Goal: Check status: Check status

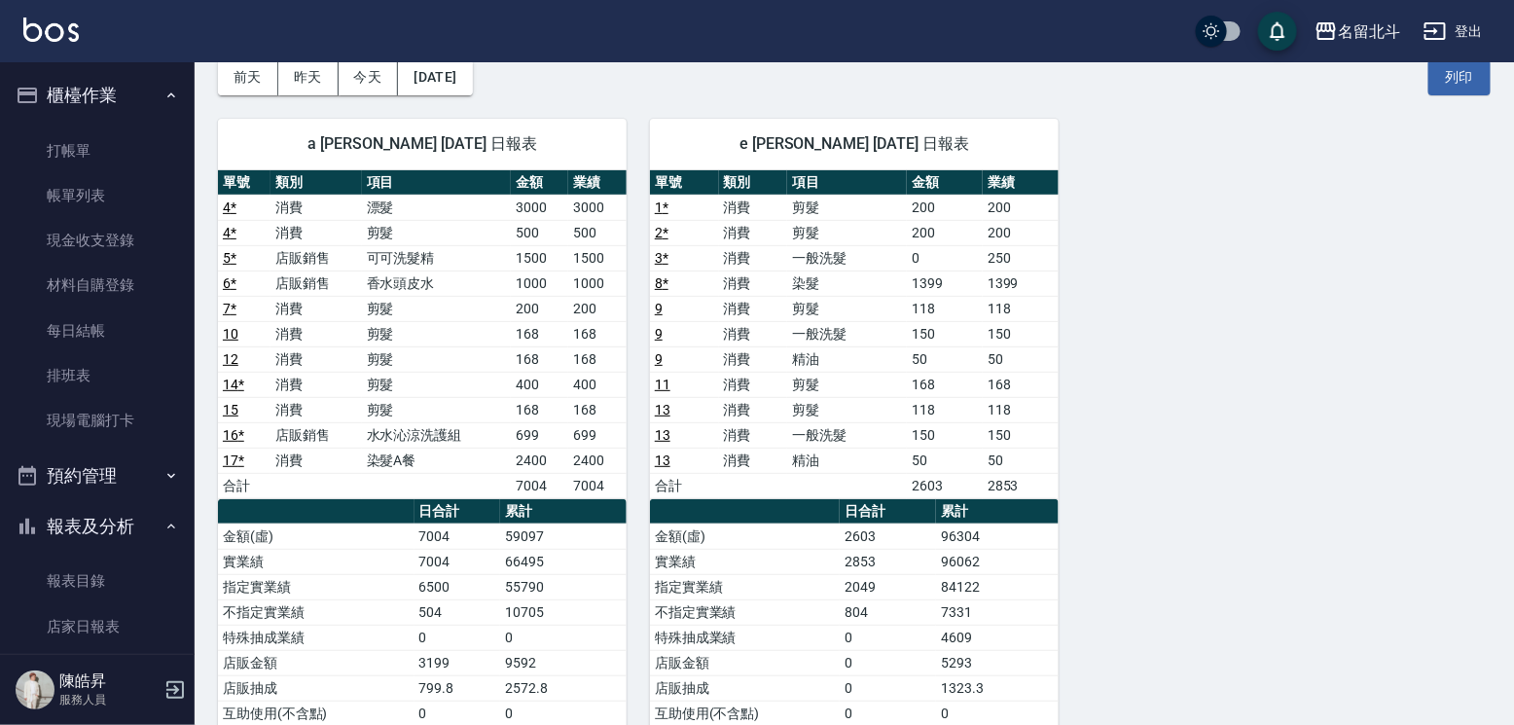
scroll to position [292, 0]
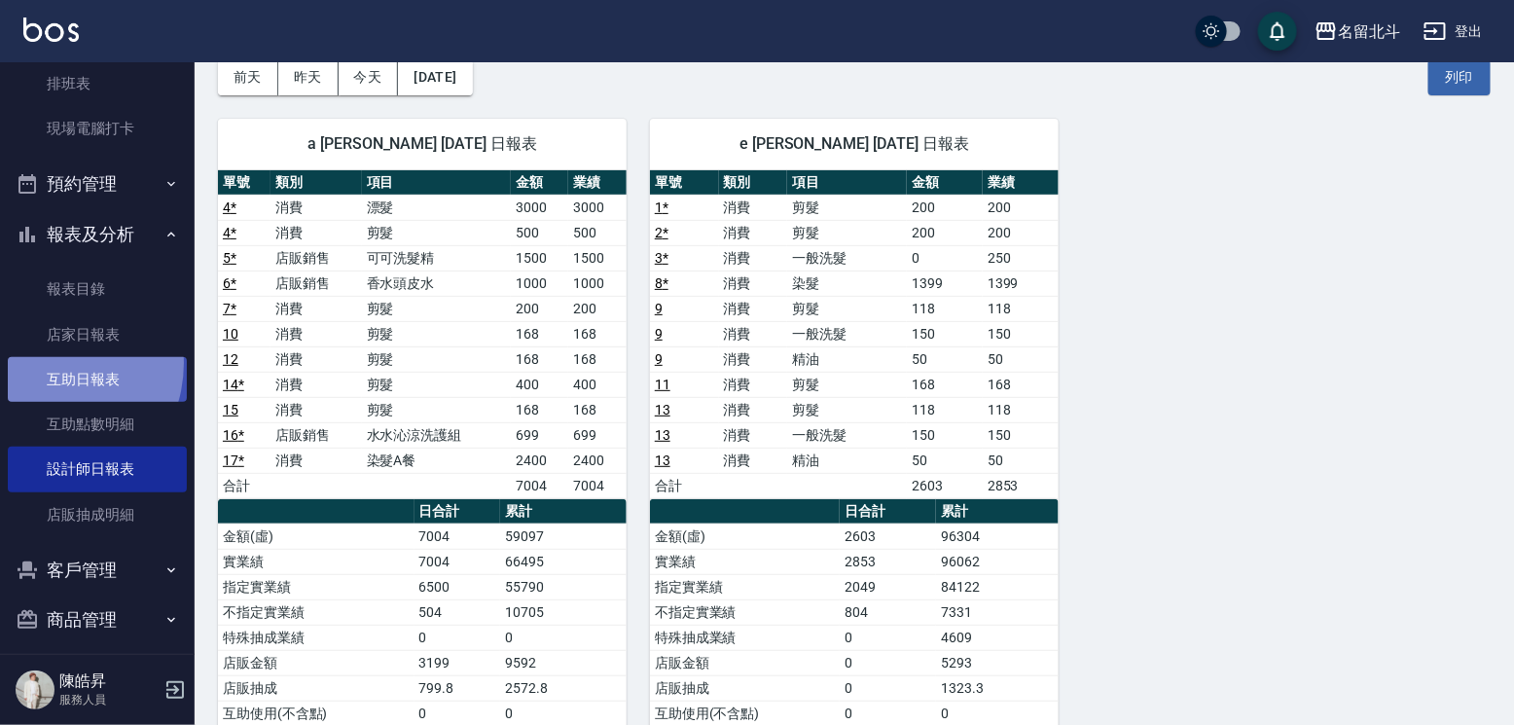
click at [45, 377] on link "互助日報表" at bounding box center [97, 379] width 179 height 45
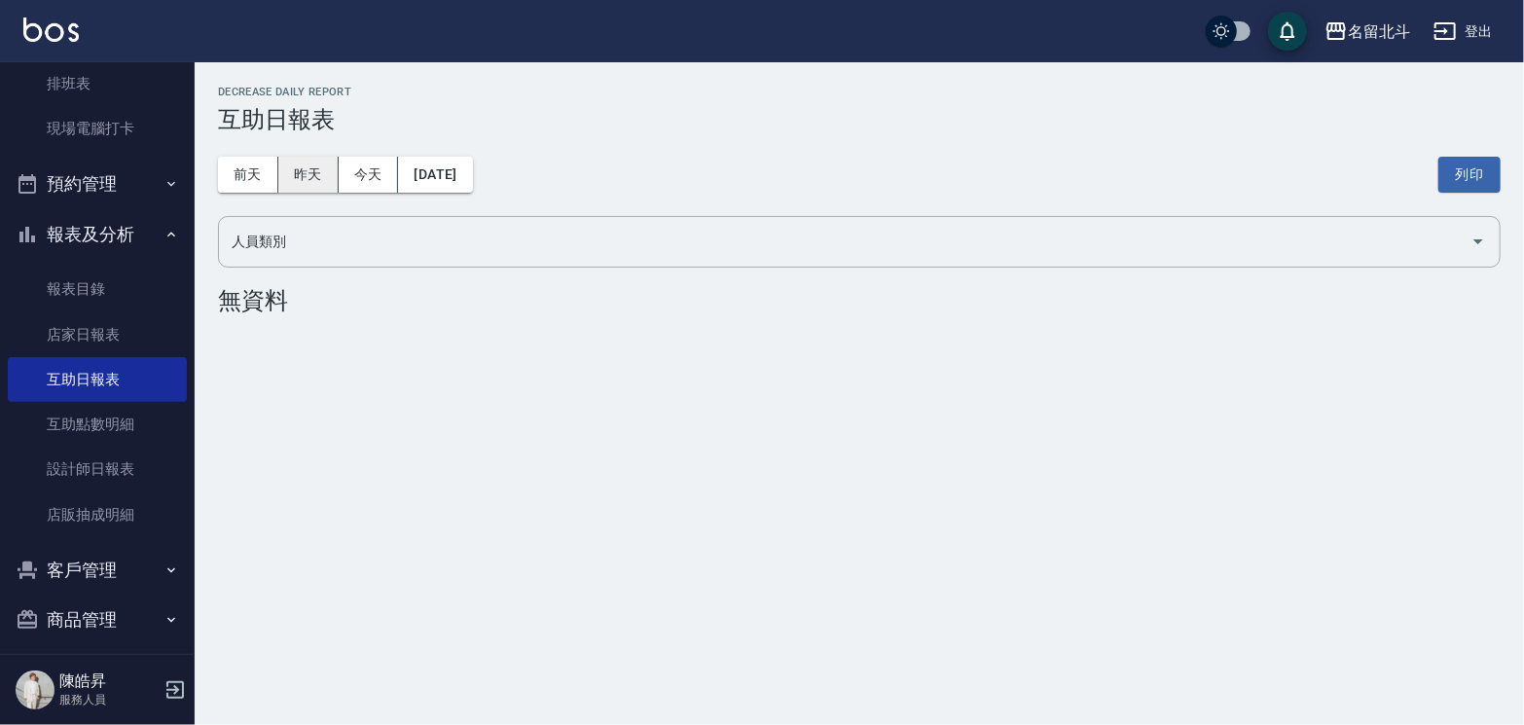
click at [297, 175] on button "昨天" at bounding box center [308, 175] width 60 height 36
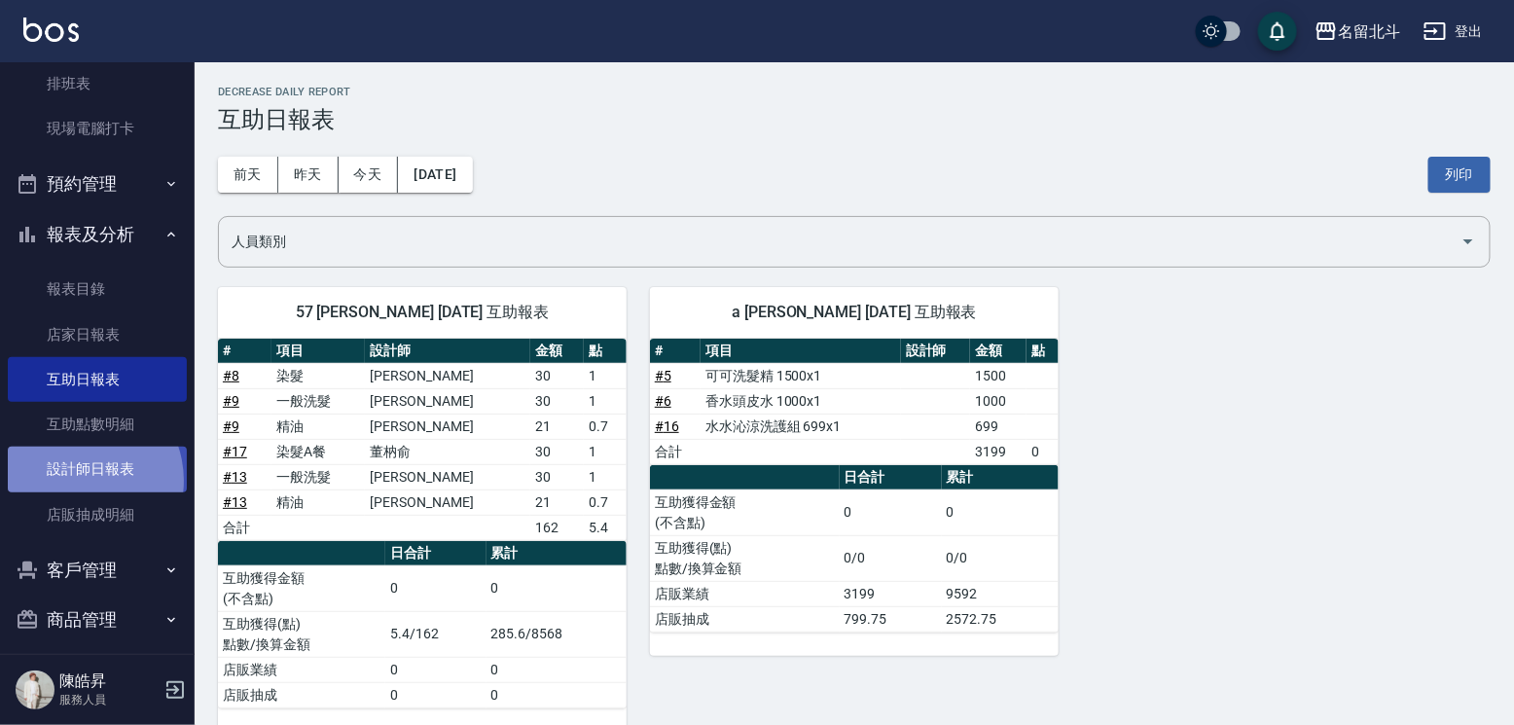
click at [75, 491] on link "設計師日報表" at bounding box center [97, 469] width 179 height 45
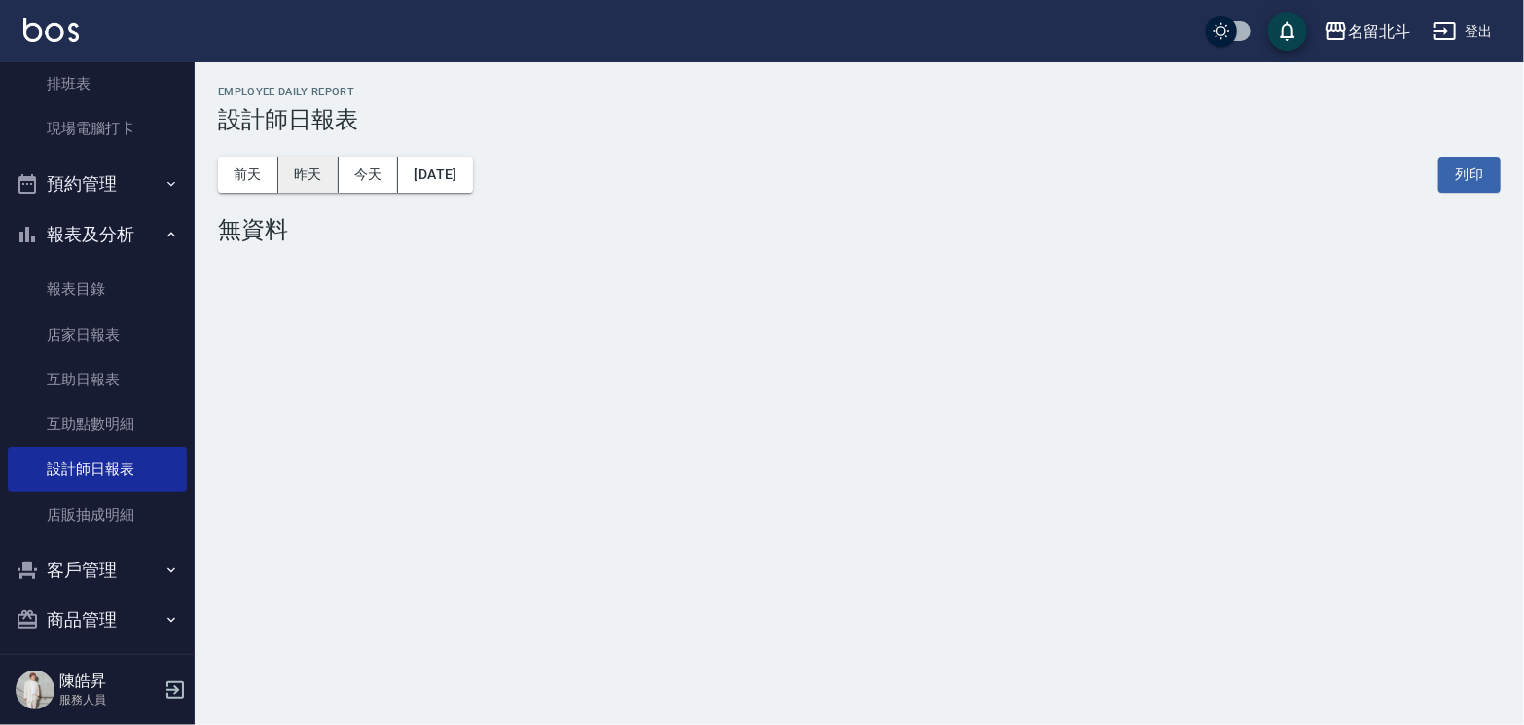
click at [307, 170] on button "昨天" at bounding box center [308, 175] width 60 height 36
